Goal: Transaction & Acquisition: Book appointment/travel/reservation

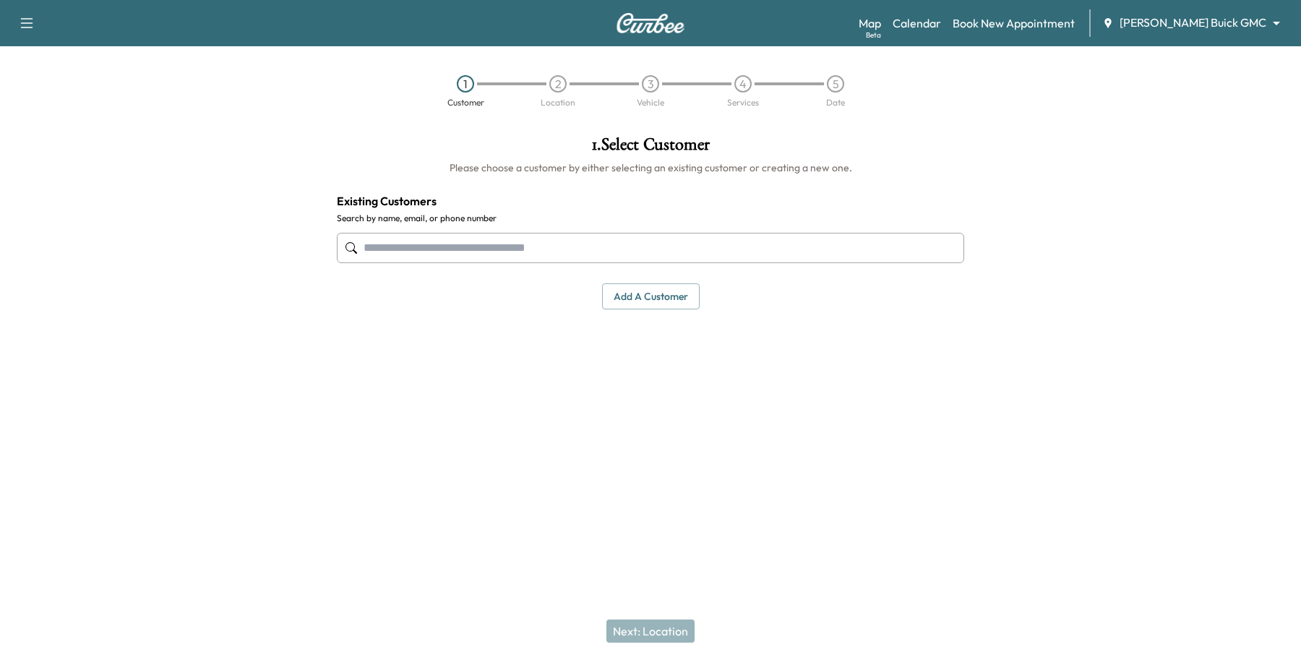
click at [508, 253] on input "text" at bounding box center [651, 248] width 628 height 30
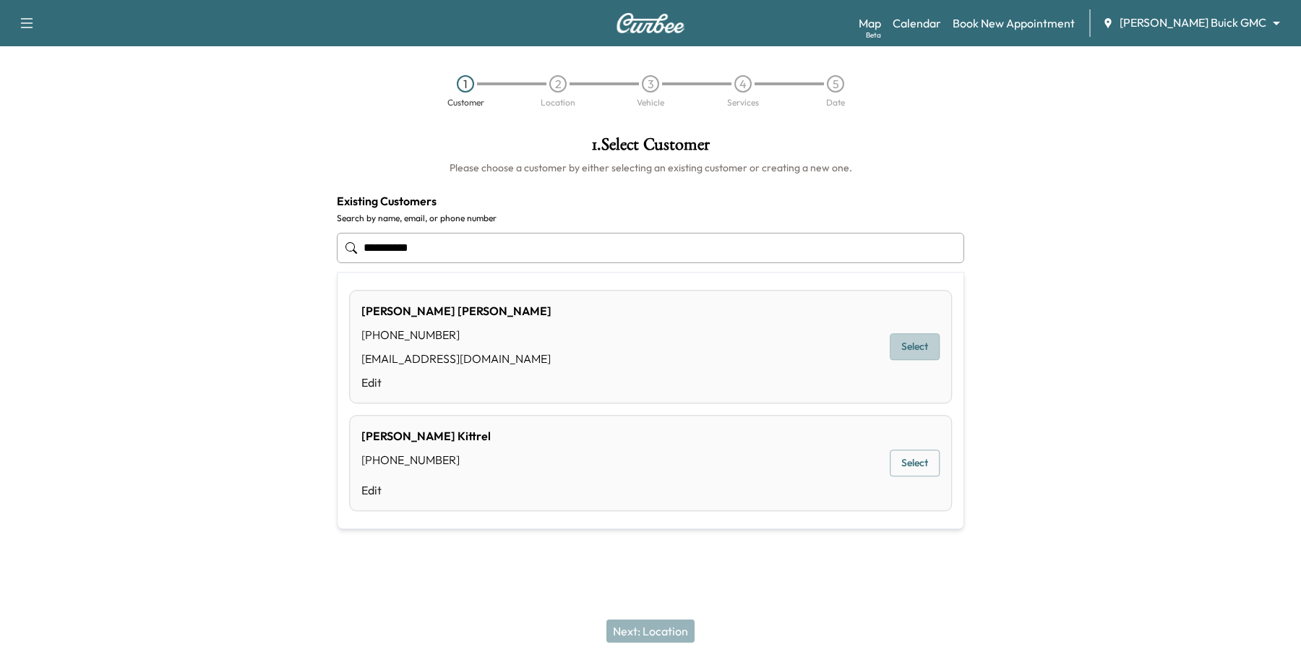
click at [927, 351] on button "Select" at bounding box center [915, 347] width 50 height 27
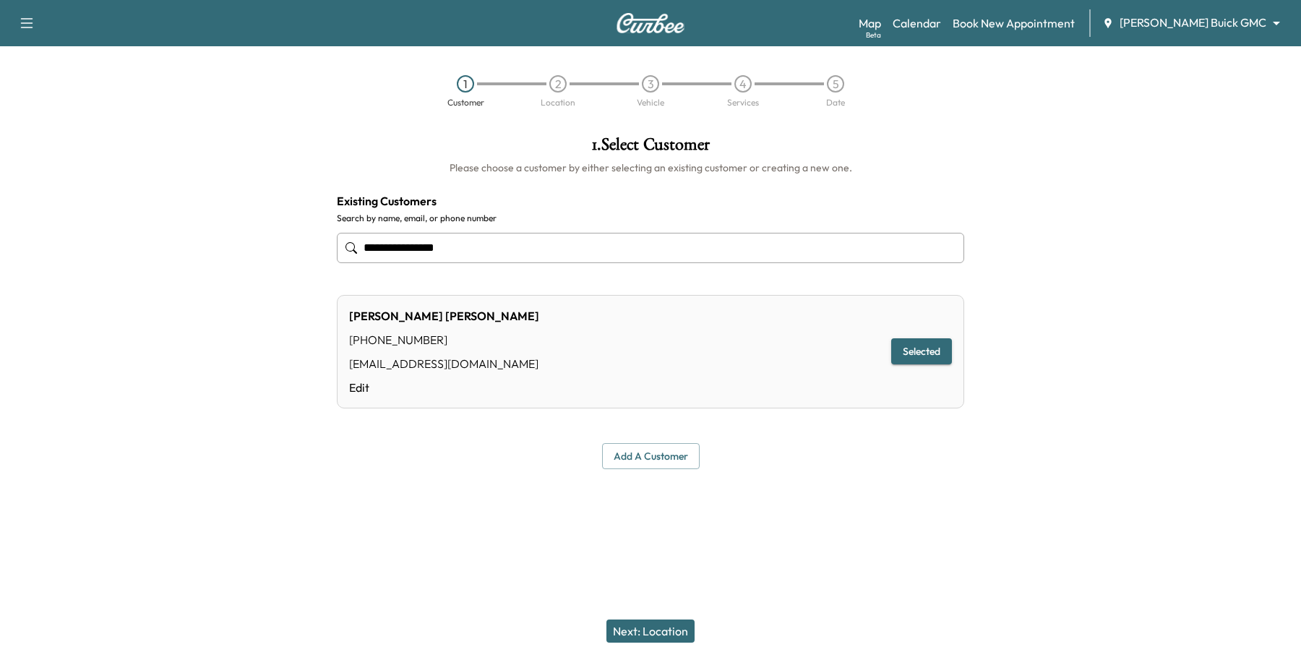
type input "**********"
click at [665, 629] on button "Next: Location" at bounding box center [651, 631] width 88 height 23
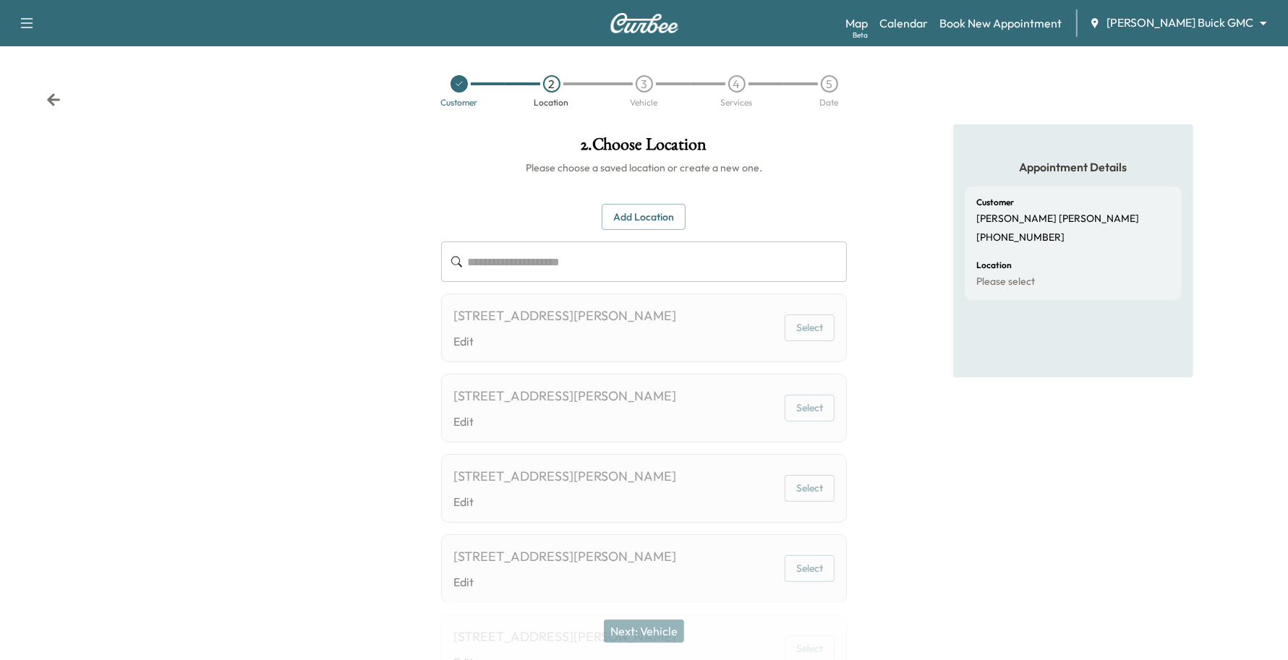
click at [622, 211] on button "Add Location" at bounding box center [644, 217] width 84 height 27
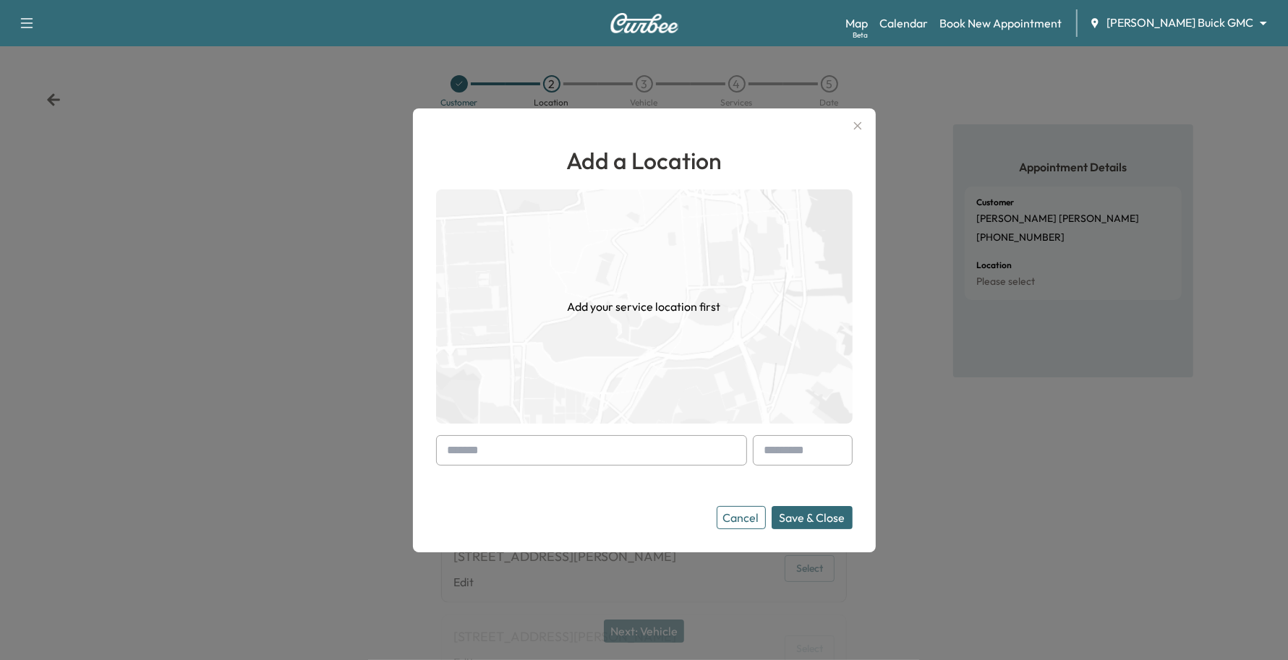
click at [519, 450] on input "text" at bounding box center [591, 450] width 311 height 30
drag, startPoint x: 738, startPoint y: 508, endPoint x: 569, endPoint y: 465, distance: 174.5
click at [569, 465] on form "Cancel Save & Close" at bounding box center [644, 482] width 416 height 94
click at [735, 522] on button "Cancel" at bounding box center [740, 517] width 49 height 23
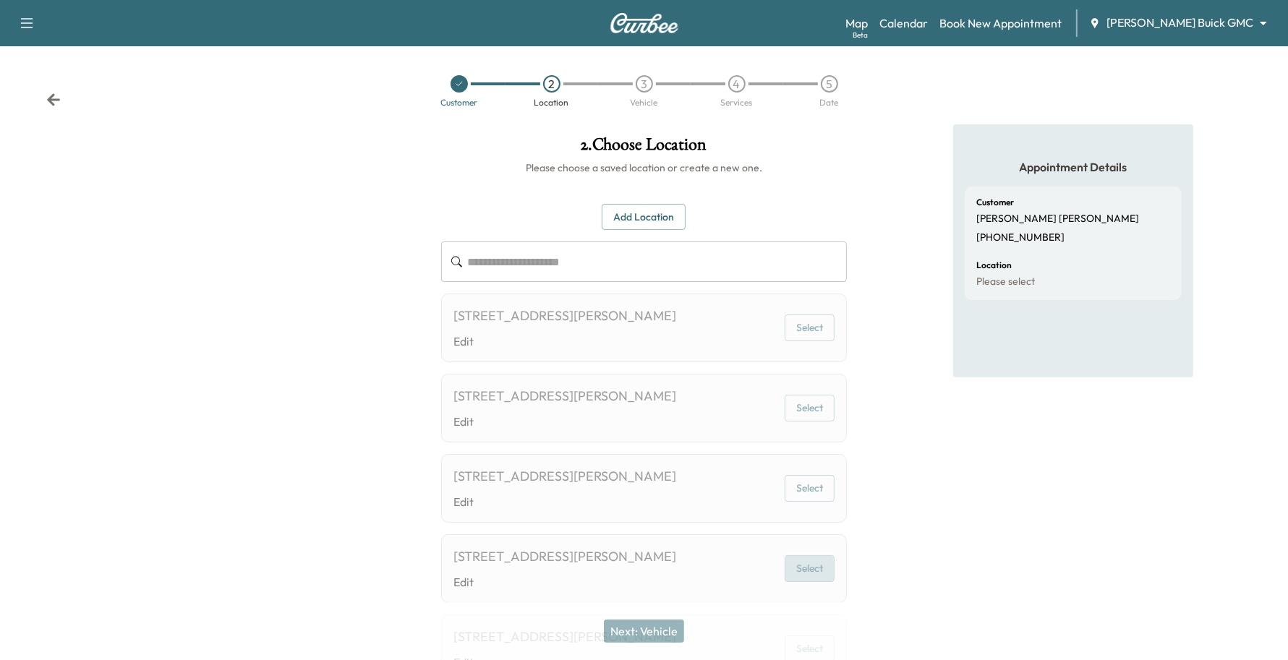
click at [812, 561] on button "Select" at bounding box center [809, 568] width 50 height 27
click at [813, 318] on button "Select" at bounding box center [809, 327] width 50 height 27
click at [656, 226] on button "Add Location" at bounding box center [644, 217] width 84 height 27
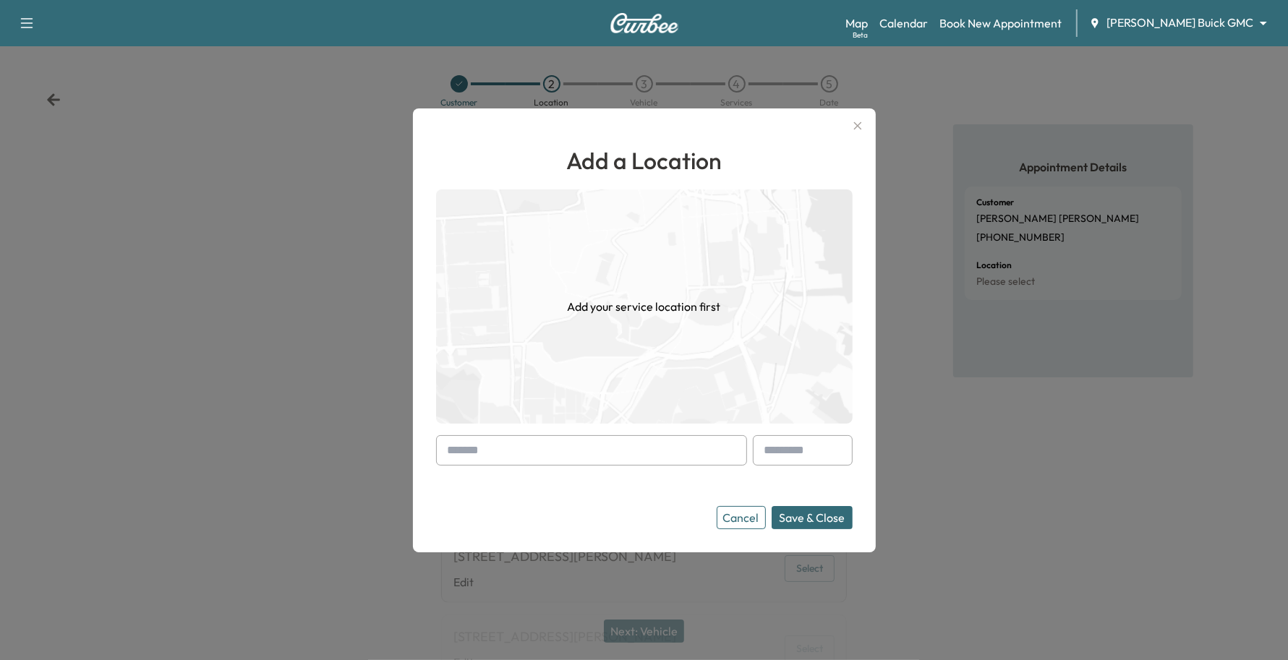
click at [555, 436] on input "text" at bounding box center [591, 450] width 311 height 30
click at [740, 523] on button "Cancel" at bounding box center [740, 517] width 49 height 23
